Goal: Communication & Community: Participate in discussion

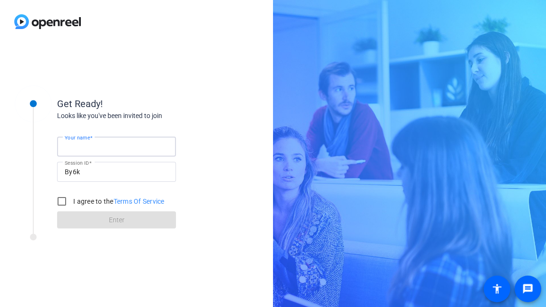
click at [127, 145] on input "Your name" at bounding box center [117, 146] width 104 height 11
type input "[PERSON_NAME]"
click at [60, 199] on input "I agree to the Terms Of Service" at bounding box center [61, 201] width 19 height 19
checkbox input "true"
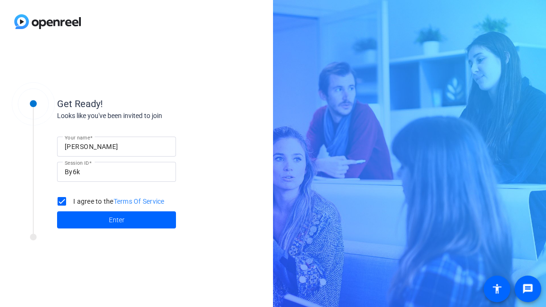
click at [42, 268] on div "Get Ready! Looks like you've been invited to join Your name [PERSON_NAME] Sessi…" at bounding box center [129, 175] width 238 height 190
click at [91, 217] on span at bounding box center [116, 219] width 119 height 23
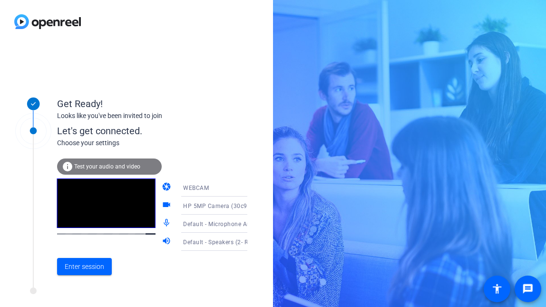
click at [211, 186] on div "WEBCAM" at bounding box center [218, 188] width 71 height 12
click at [211, 186] on div at bounding box center [273, 153] width 546 height 307
click at [82, 163] on span "Test your audio and video" at bounding box center [107, 166] width 66 height 7
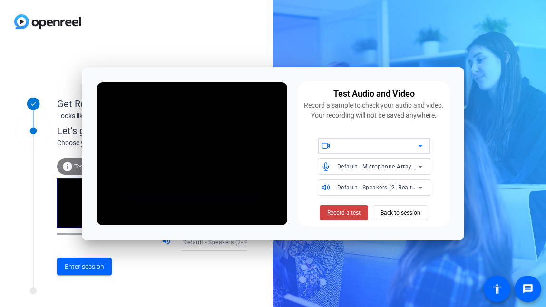
click at [364, 151] on div at bounding box center [377, 145] width 81 height 11
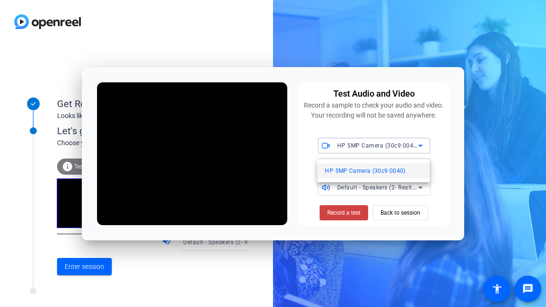
click at [442, 132] on div at bounding box center [273, 153] width 546 height 307
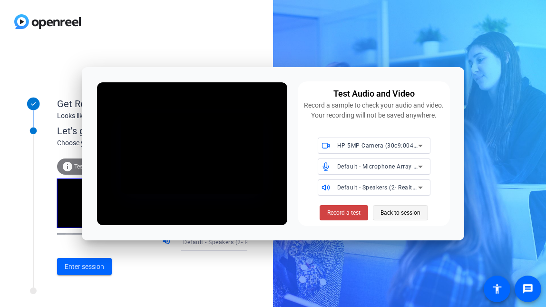
click at [403, 222] on span "Back to session" at bounding box center [401, 213] width 40 height 18
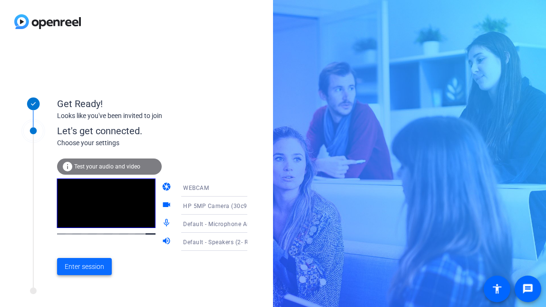
click at [92, 264] on span "Enter session" at bounding box center [84, 267] width 39 height 10
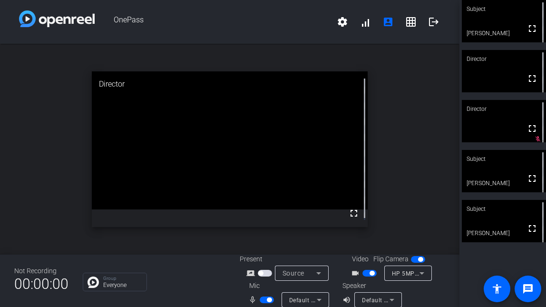
click at [265, 274] on span "button" at bounding box center [265, 273] width 14 height 7
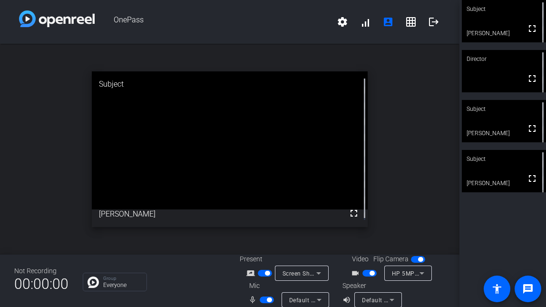
click at [15, 209] on div "open_in_new Subject fullscreen [PERSON_NAME]" at bounding box center [230, 149] width 460 height 211
click at [39, 190] on div "open_in_new Director fullscreen" at bounding box center [230, 149] width 460 height 211
click at [323, 273] on icon at bounding box center [318, 272] width 11 height 11
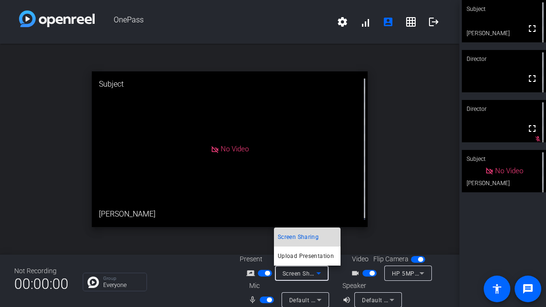
click at [305, 236] on span "Screen Sharing" at bounding box center [298, 236] width 41 height 11
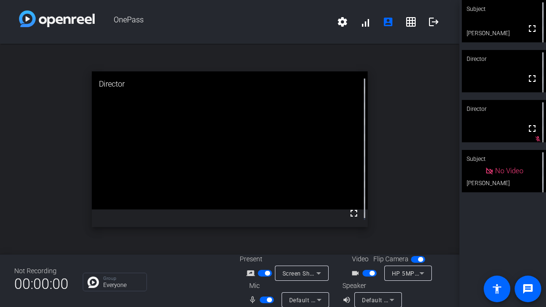
click at [262, 272] on span "button" at bounding box center [265, 273] width 14 height 7
click at [262, 272] on span "button" at bounding box center [260, 273] width 5 height 5
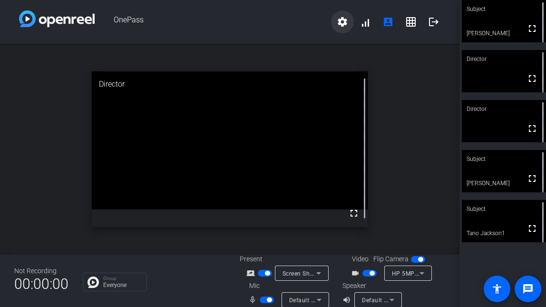
click at [337, 19] on mat-icon "settings" at bounding box center [342, 21] width 11 height 11
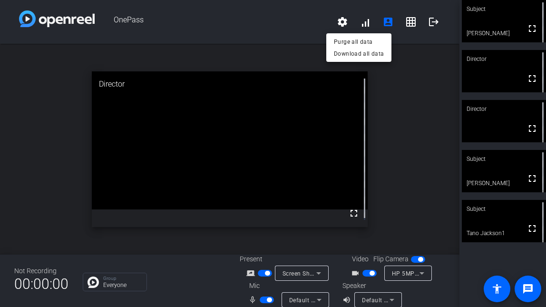
click at [362, 25] on div at bounding box center [273, 153] width 546 height 307
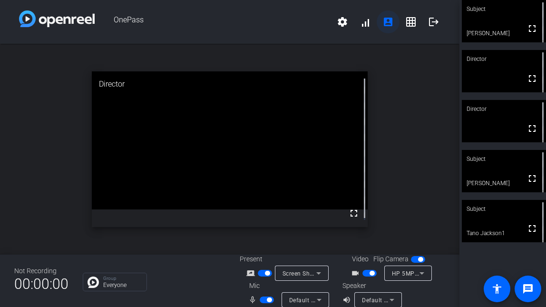
click at [387, 25] on mat-icon "account_box" at bounding box center [387, 21] width 11 height 11
click at [406, 24] on mat-icon "grid_on" at bounding box center [410, 21] width 11 height 11
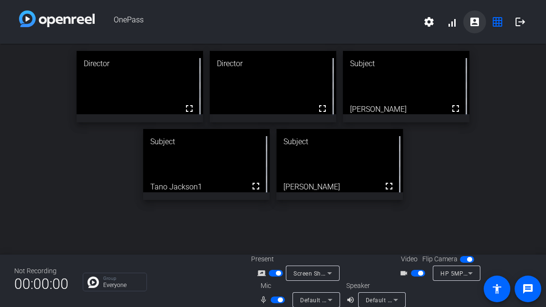
click at [469, 24] on mat-icon "account_box" at bounding box center [474, 21] width 11 height 11
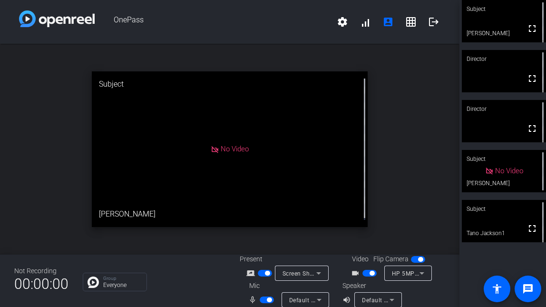
click at [370, 274] on span "button" at bounding box center [372, 273] width 5 height 5
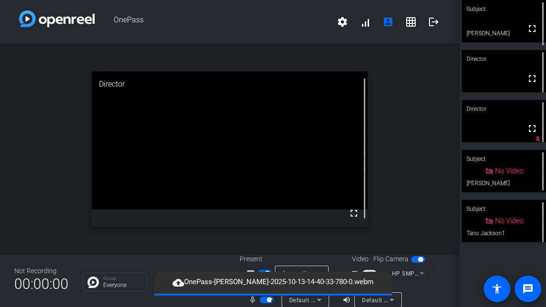
click at [28, 58] on div "open_in_new Director fullscreen" at bounding box center [230, 149] width 460 height 211
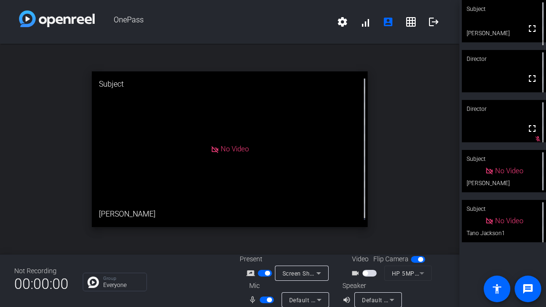
click at [365, 273] on span "button" at bounding box center [365, 273] width 5 height 5
click at [365, 273] on span "button" at bounding box center [369, 273] width 14 height 7
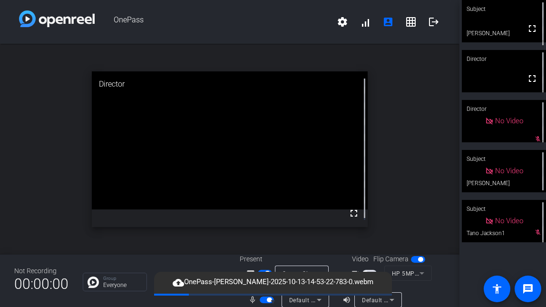
click at [22, 172] on div "open_in_new Director fullscreen" at bounding box center [230, 149] width 460 height 211
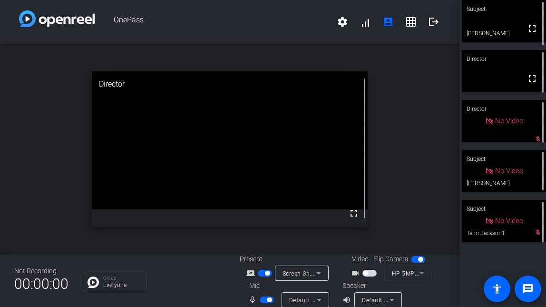
click at [262, 273] on span "button" at bounding box center [265, 273] width 14 height 7
click at [369, 275] on span "button" at bounding box center [369, 273] width 14 height 7
